Goal: Information Seeking & Learning: Learn about a topic

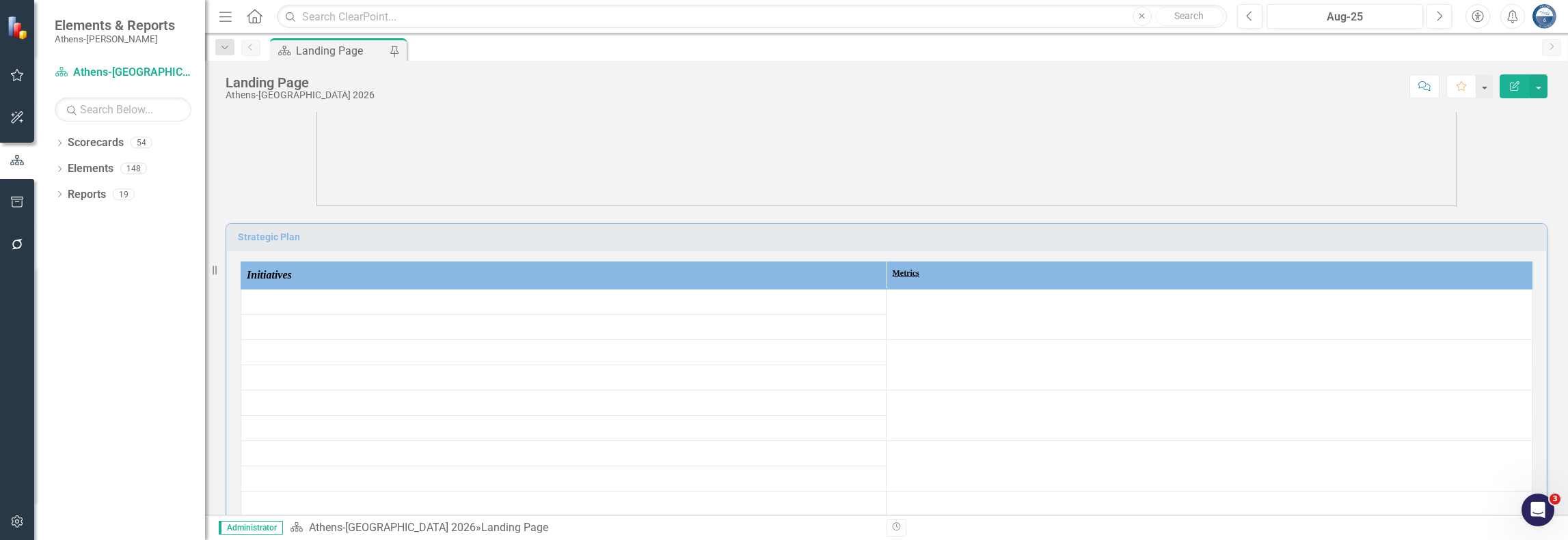
scroll to position [205, 0]
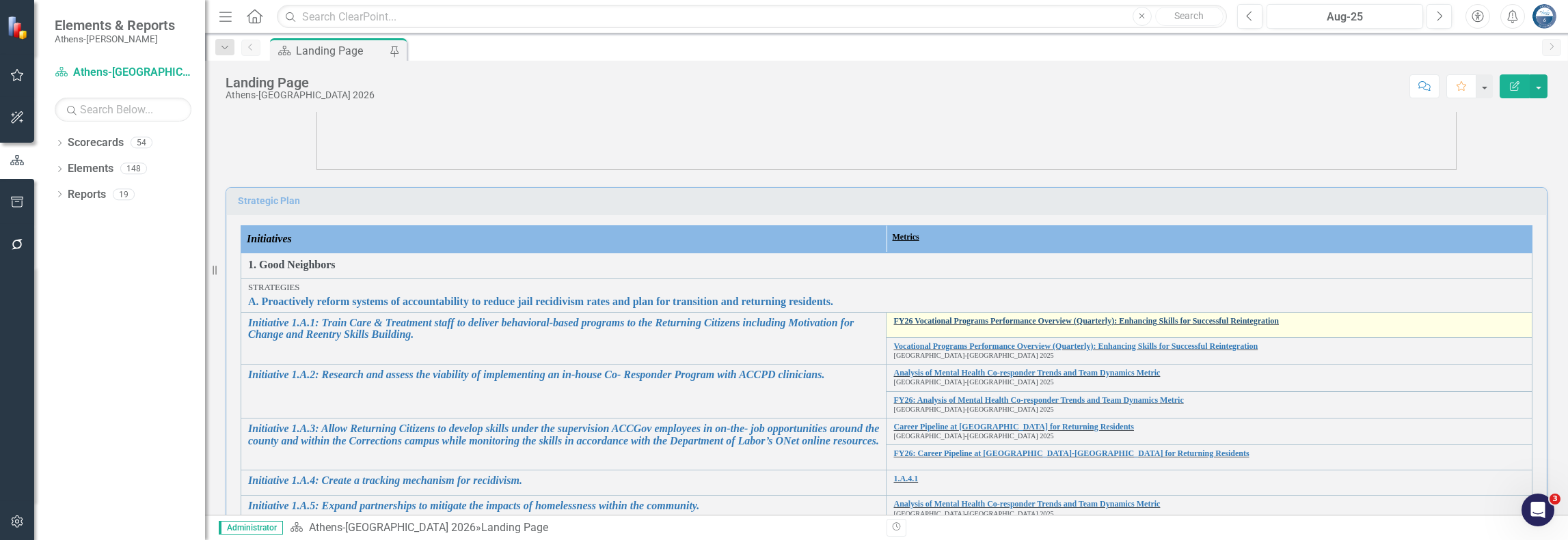
click at [1050, 319] on link "FY26 Vocational Programs Performance Overview (Quarterly): Enhancing Skills for…" at bounding box center [1209, 321] width 631 height 9
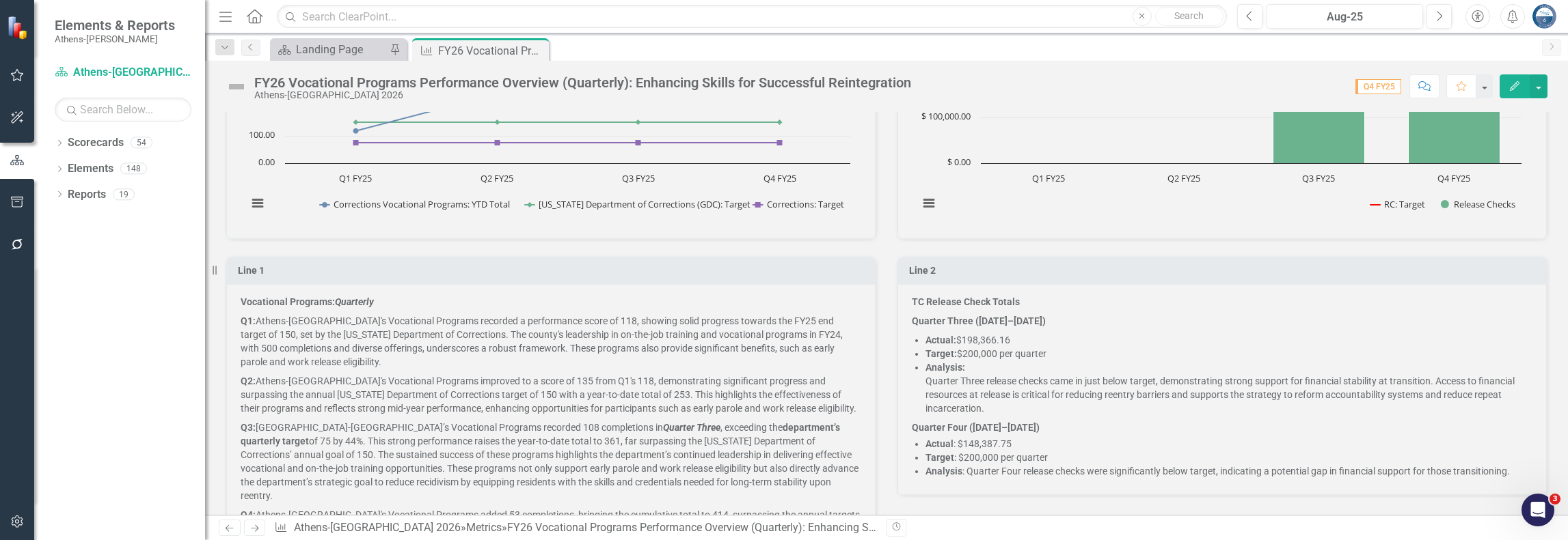
scroll to position [615, 0]
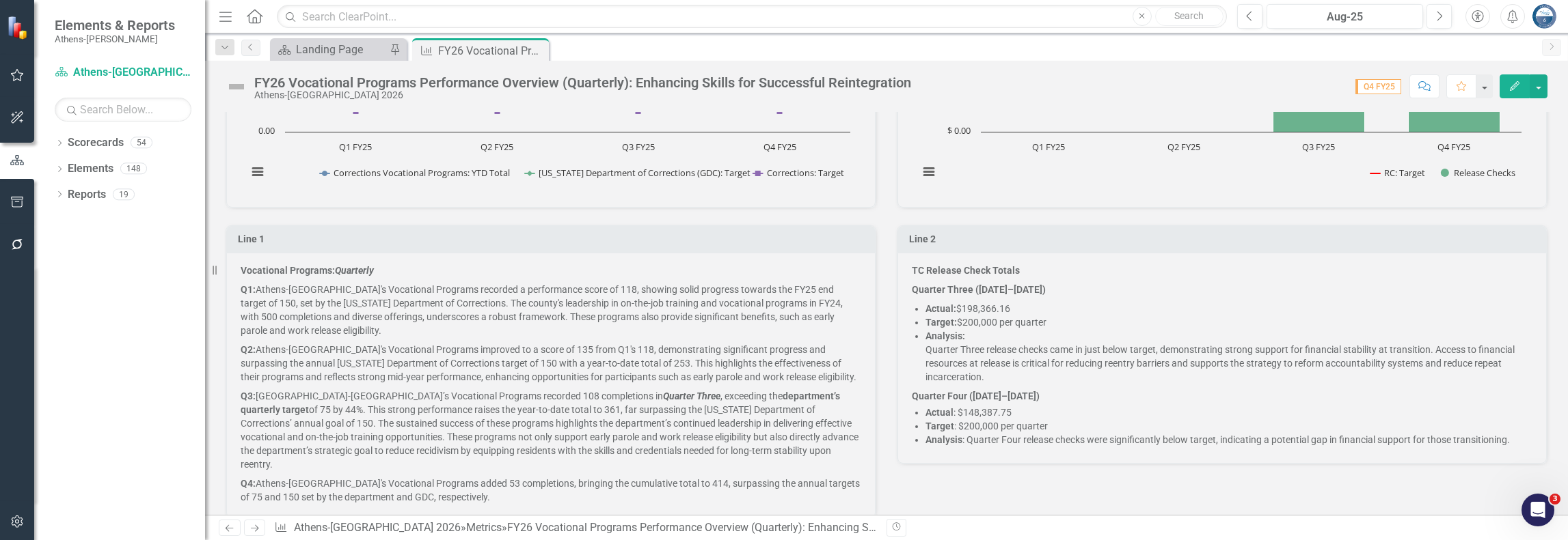
click at [329, 375] on p "Q2: [GEOGRAPHIC_DATA]-[GEOGRAPHIC_DATA]'s Vocational Programs improved to a sco…" at bounding box center [550, 363] width 620 height 46
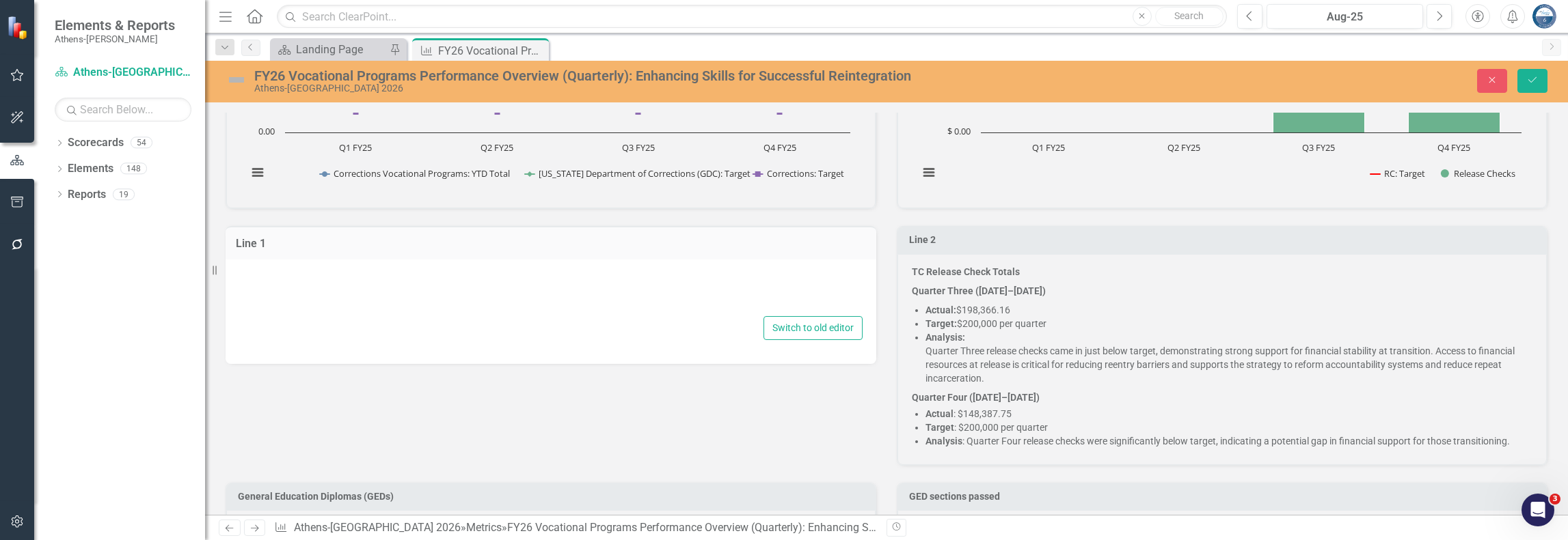
type textarea "<p><strong>Vocational Programs:&nbsp;<em>Quarterly</em></strong></p> <p><strong…"
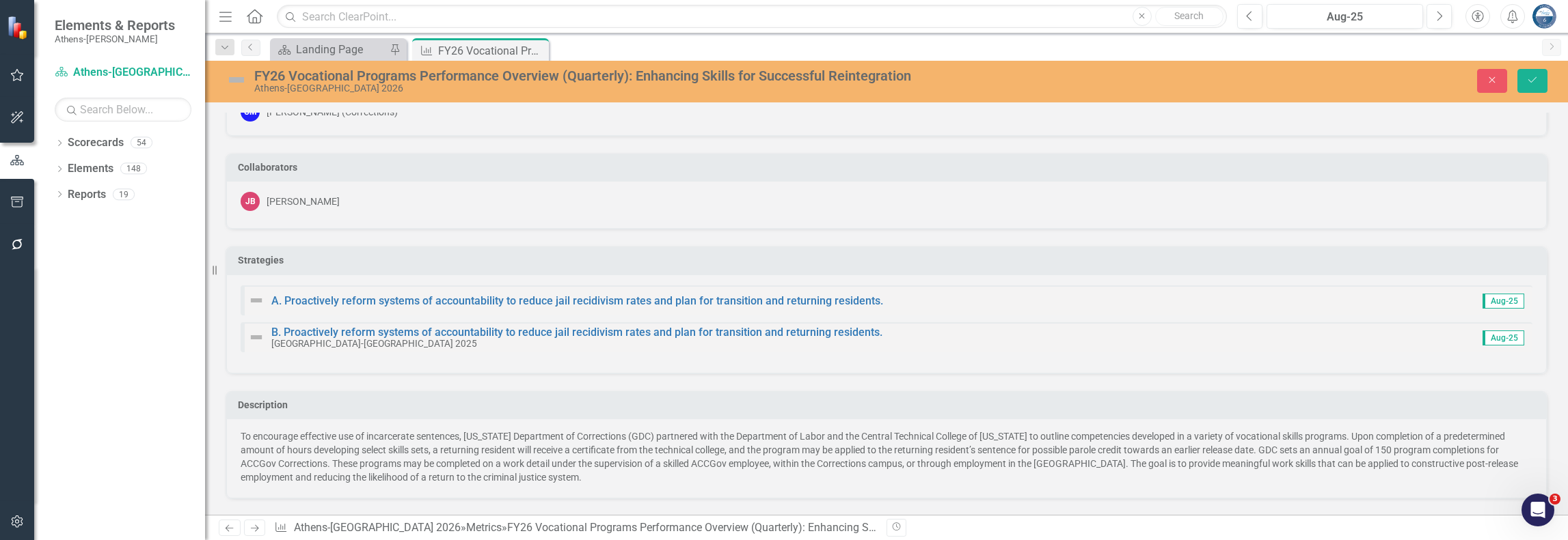
scroll to position [301, 0]
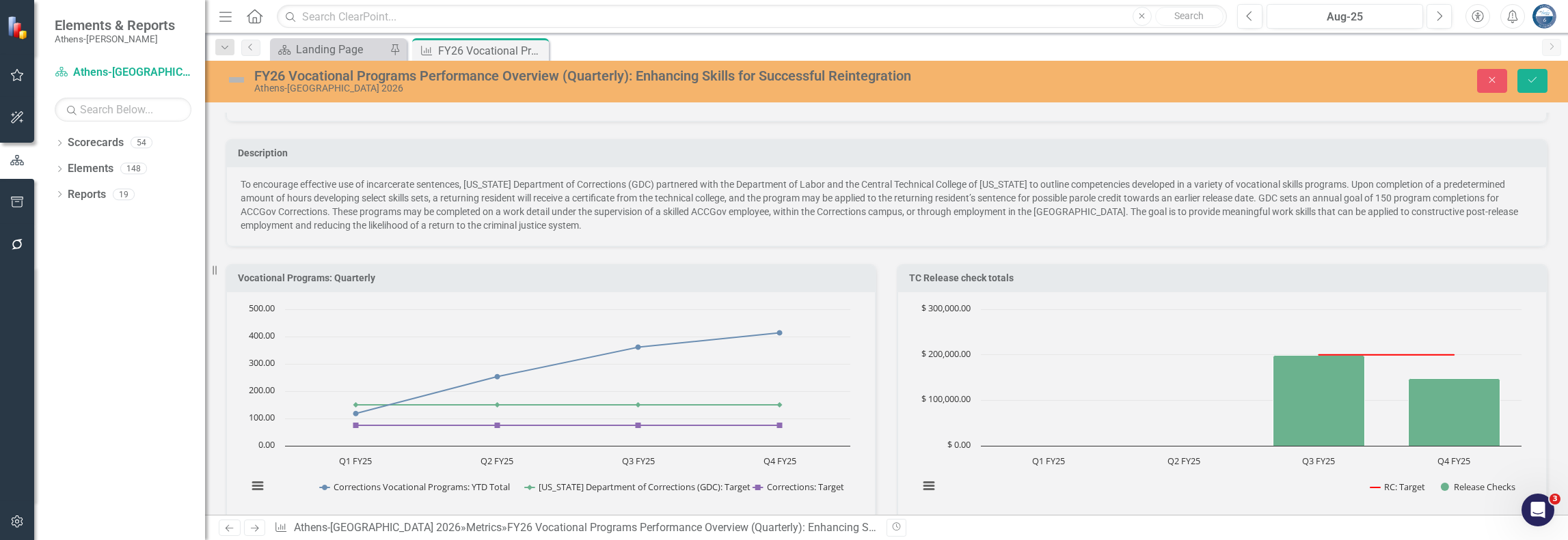
drag, startPoint x: 245, startPoint y: 630, endPoint x: 946, endPoint y: 1033, distance: 808.6
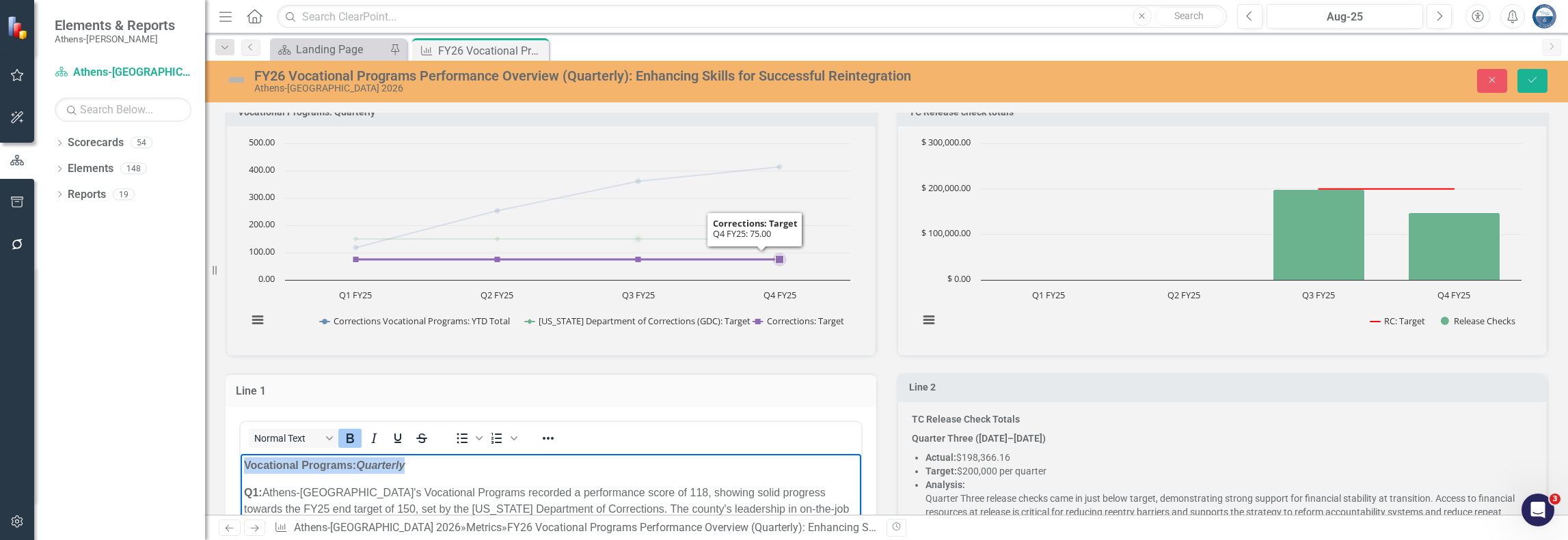
scroll to position [643, 0]
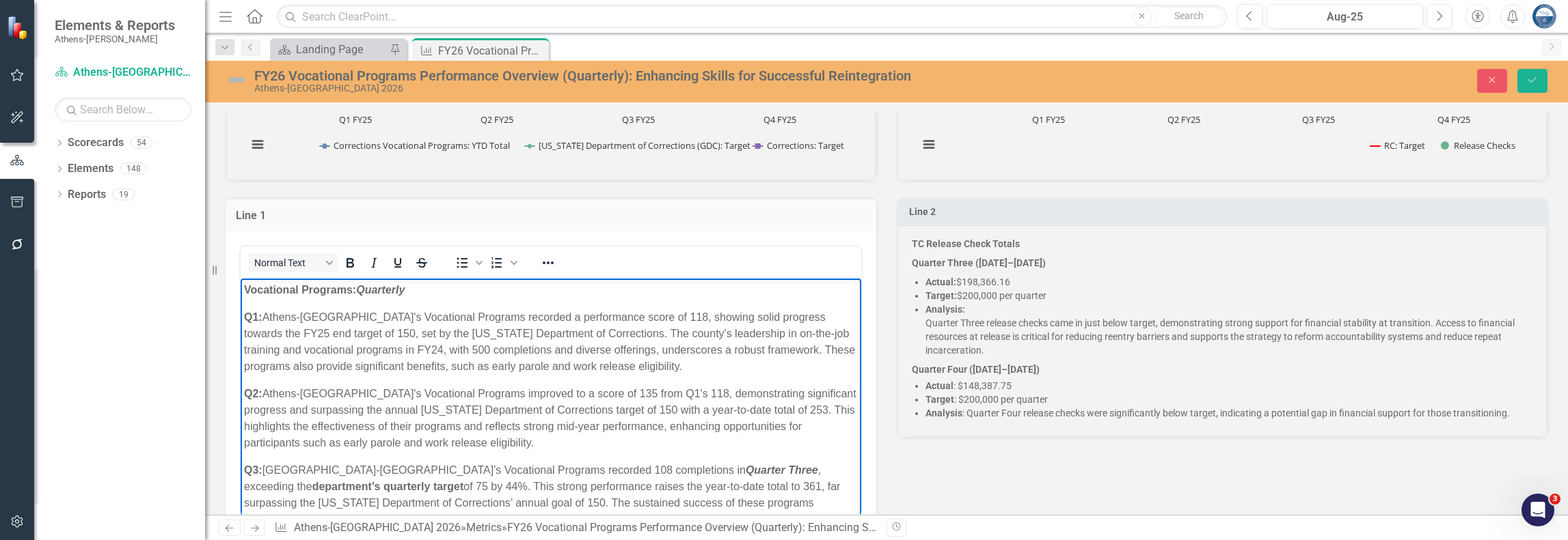
click at [322, 368] on p "Q1: Athens-[GEOGRAPHIC_DATA]'s Vocational Programs recorded a performance score…" at bounding box center [550, 341] width 614 height 66
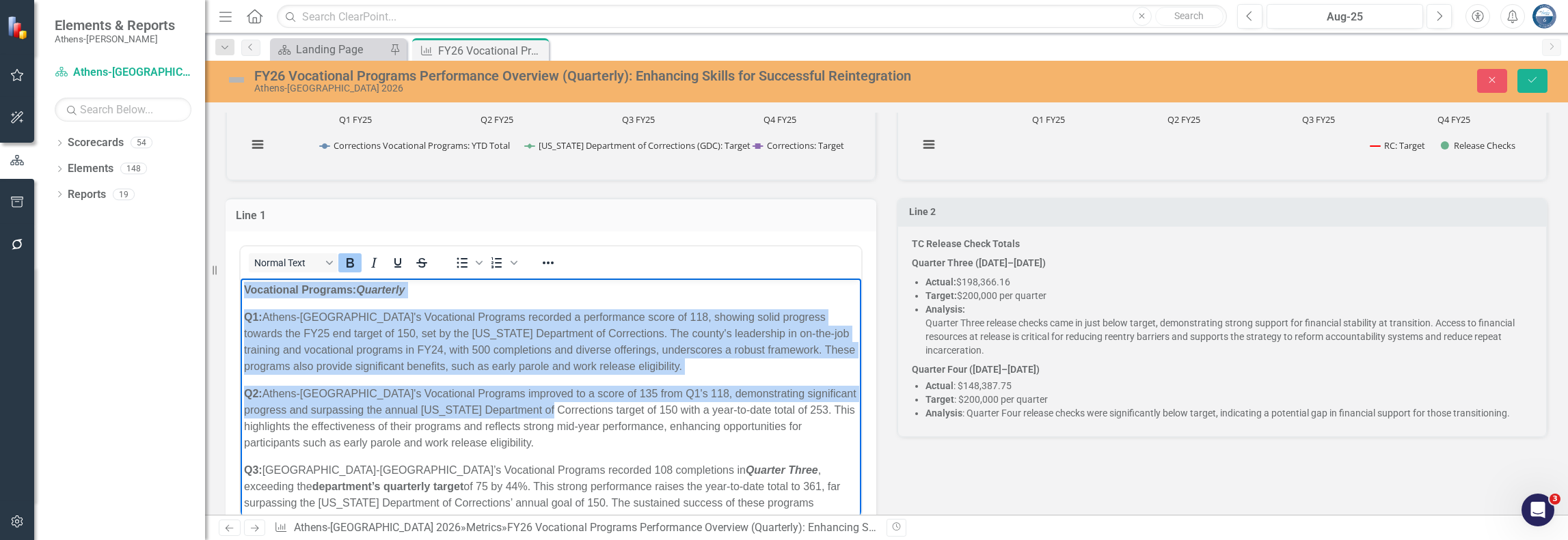
drag, startPoint x: 243, startPoint y: 287, endPoint x: 560, endPoint y: 406, distance: 338.6
click at [563, 406] on body "Vocational Programs: Quarterly Q1: [GEOGRAPHIC_DATA]-[GEOGRAPHIC_DATA]'s Vocati…" at bounding box center [550, 447] width 620 height 340
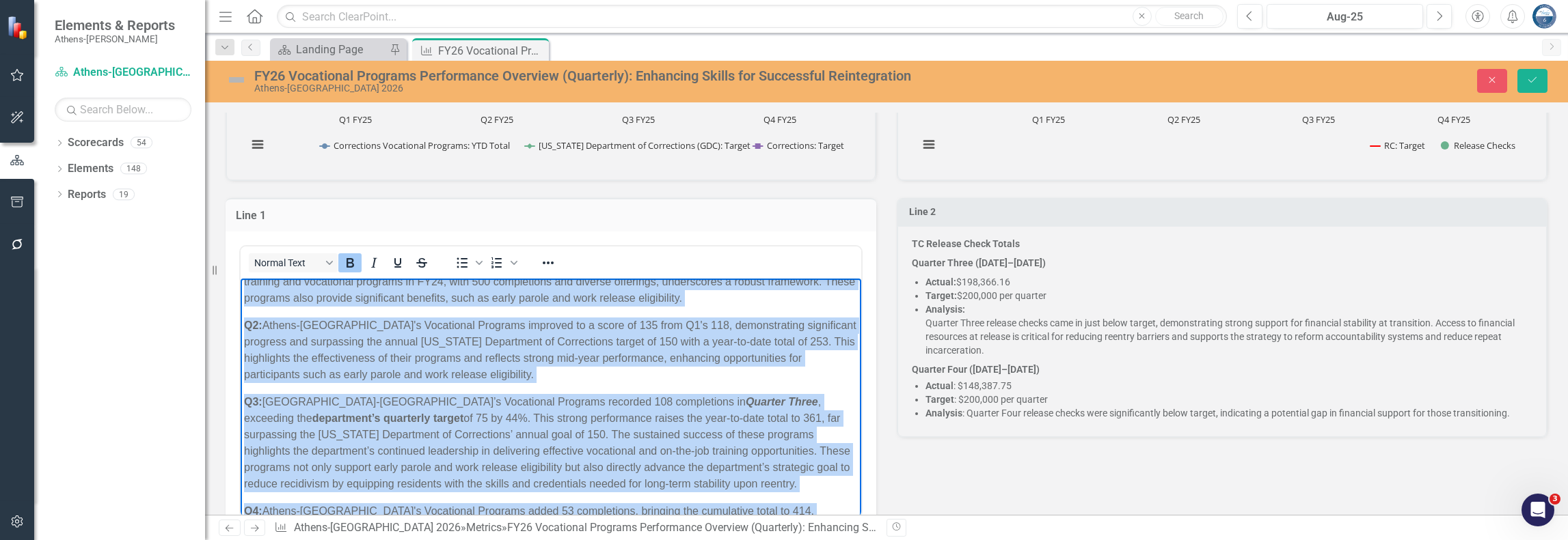
scroll to position [85, 0]
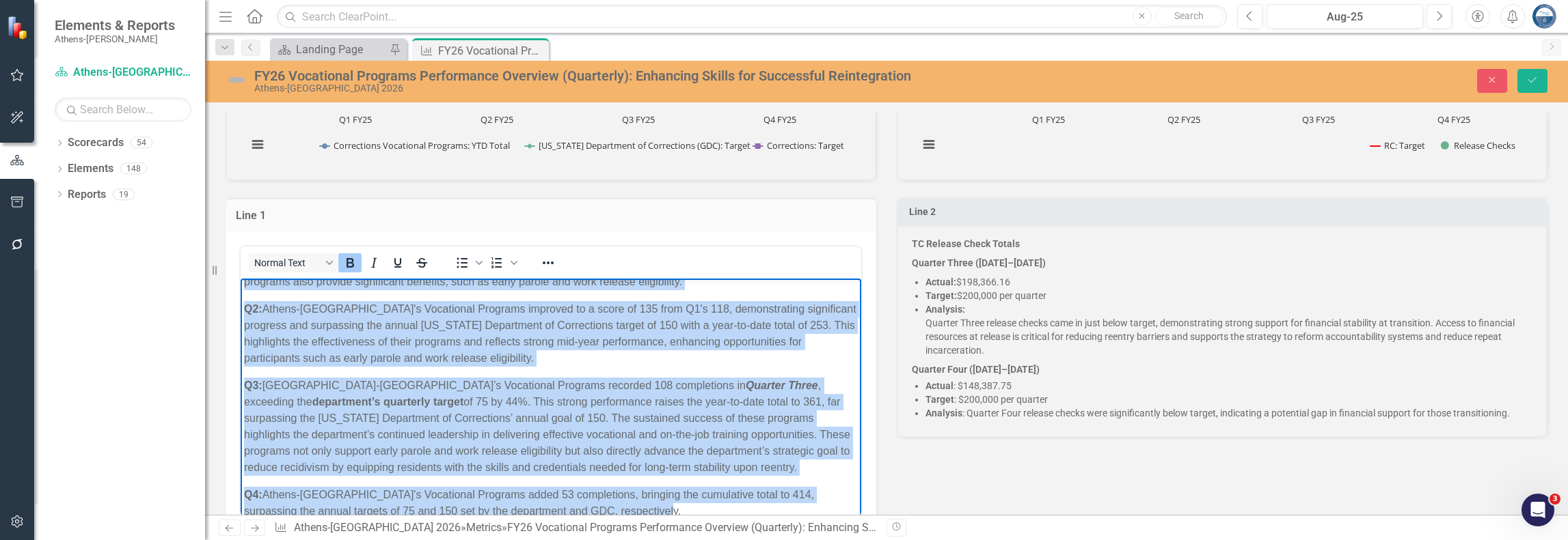
copy body "Loremipsum Dolorsit: Ametconse A9: Elitse-Doeius Tempor'i Utlaboreet Dolorema a…"
